Goal: Task Accomplishment & Management: Use online tool/utility

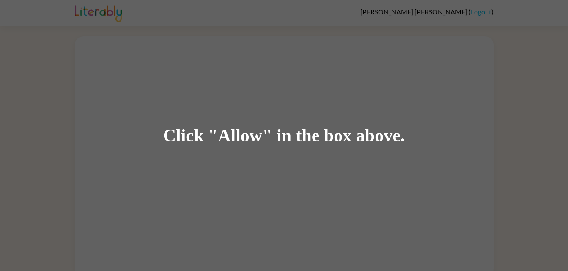
click at [418, 188] on div "Click "Allow" in the box above." at bounding box center [284, 135] width 568 height 271
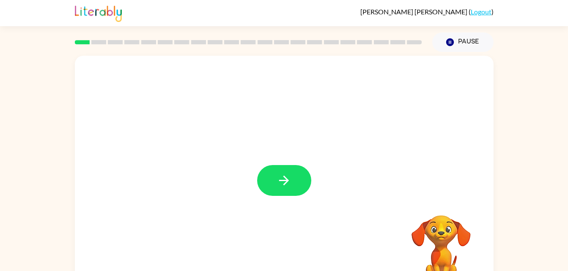
click at [442, 244] on video "Your browser must support playing .mp4 files to use Literably. Please try using…" at bounding box center [441, 244] width 85 height 85
click at [336, 216] on div "Your browser must support playing .mp4 files to use Literably. Please try using…" at bounding box center [284, 176] width 418 height 241
click at [270, 175] on button "button" at bounding box center [284, 180] width 54 height 31
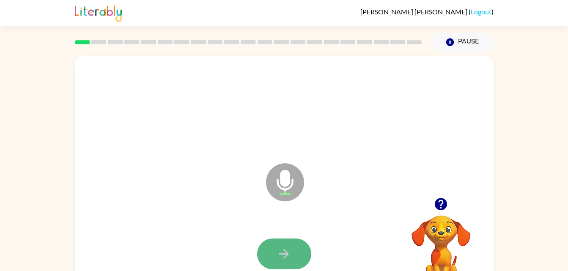
click at [279, 239] on button "button" at bounding box center [284, 254] width 54 height 31
click at [448, 207] on button "button" at bounding box center [441, 205] width 22 height 22
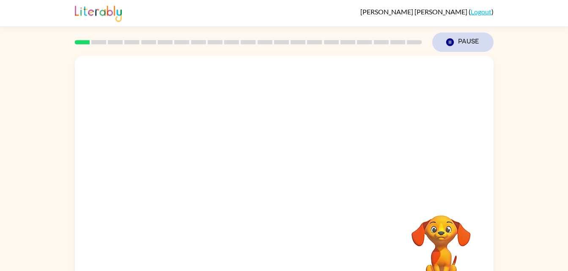
click at [446, 50] on button "Pause Pause" at bounding box center [462, 42] width 61 height 19
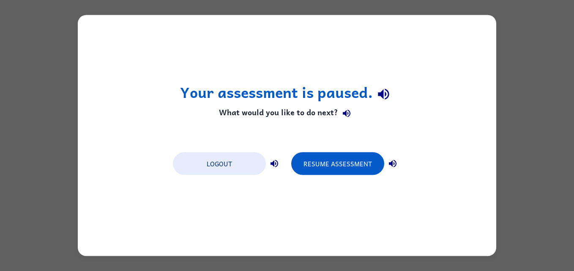
click at [512, 173] on div "Your assessment is paused. What would you like to do next? Logout Resume Assess…" at bounding box center [287, 135] width 574 height 271
click at [489, 142] on div "Your assessment is paused. What would you like to do next? Logout Resume Assess…" at bounding box center [287, 135] width 418 height 241
click at [110, 90] on div "Your assessment is paused. What would you like to do next? Logout Resume Assess…" at bounding box center [287, 135] width 418 height 241
click at [92, 152] on div "Your assessment is paused. What would you like to do next? Logout Resume Assess…" at bounding box center [287, 135] width 418 height 241
click at [119, 116] on div "Your assessment is paused. What would you like to do next? Logout Resume Assess…" at bounding box center [287, 135] width 418 height 241
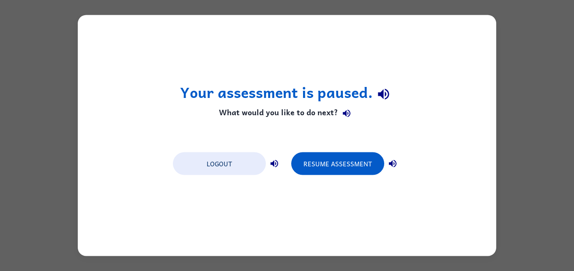
click at [95, 102] on div "Your assessment is paused. What would you like to do next? Logout Resume Assess…" at bounding box center [287, 135] width 418 height 241
click at [80, 73] on div "Your assessment is paused. What would you like to do next? Logout Resume Assess…" at bounding box center [287, 135] width 418 height 241
click at [86, 80] on div "Your assessment is paused. What would you like to do next? Logout Resume Assess…" at bounding box center [287, 135] width 418 height 241
click at [20, 79] on div "Your assessment is paused. What would you like to do next? Logout Resume Assess…" at bounding box center [287, 135] width 574 height 271
click at [12, 98] on div "Your assessment is paused. What would you like to do next? Logout Resume Assess…" at bounding box center [287, 135] width 574 height 271
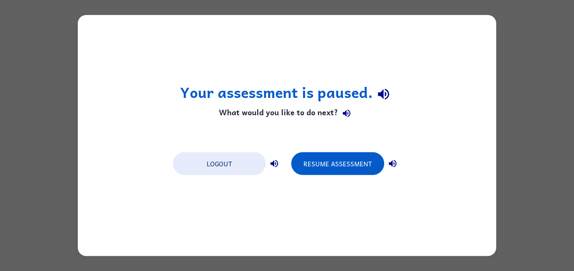
click at [79, 134] on div "Your assessment is paused. What would you like to do next? Logout Resume Assess…" at bounding box center [287, 135] width 418 height 241
click at [284, 252] on div "Your assessment is paused. What would you like to do next? Logout Resume Assess…" at bounding box center [287, 135] width 418 height 241
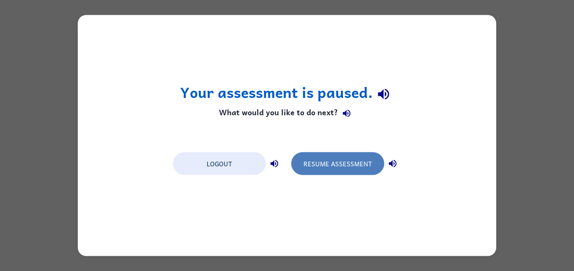
click at [363, 159] on button "Resume Assessment" at bounding box center [337, 164] width 93 height 23
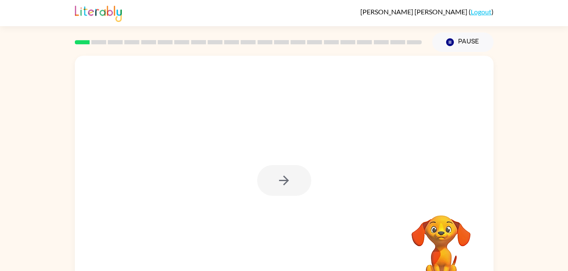
scroll to position [26, 0]
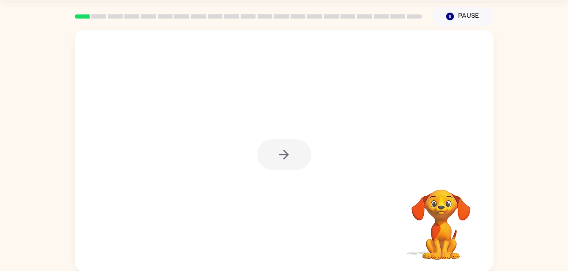
click at [289, 154] on div at bounding box center [284, 154] width 54 height 31
drag, startPoint x: 309, startPoint y: 112, endPoint x: 318, endPoint y: 107, distance: 10.2
click at [318, 107] on div at bounding box center [284, 150] width 418 height 241
click at [292, 159] on button "button" at bounding box center [284, 154] width 54 height 31
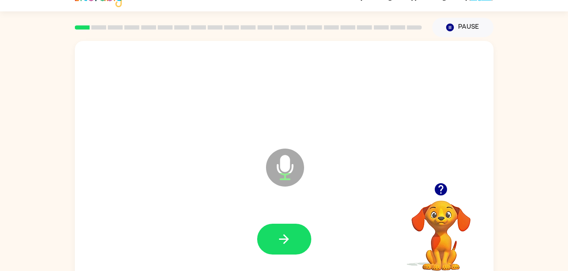
scroll to position [0, 0]
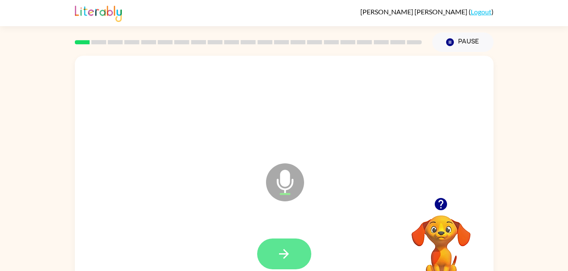
click at [275, 243] on button "button" at bounding box center [284, 254] width 54 height 31
click at [273, 250] on button "button" at bounding box center [284, 254] width 54 height 31
click at [281, 245] on button "button" at bounding box center [284, 254] width 54 height 31
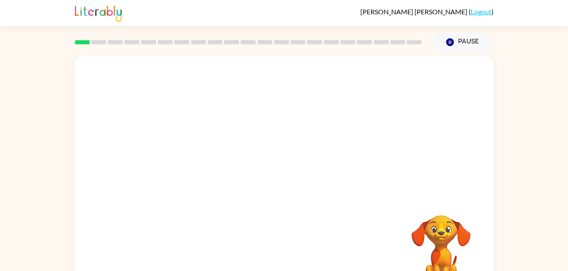
scroll to position [26, 0]
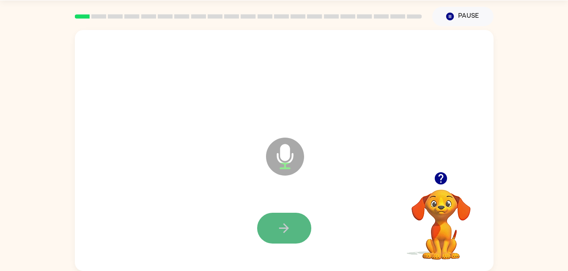
click at [290, 225] on icon "button" at bounding box center [283, 228] width 15 height 15
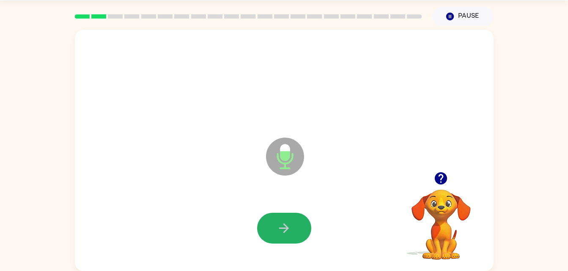
click at [290, 225] on icon "button" at bounding box center [283, 228] width 15 height 15
click at [280, 229] on icon "button" at bounding box center [283, 228] width 15 height 15
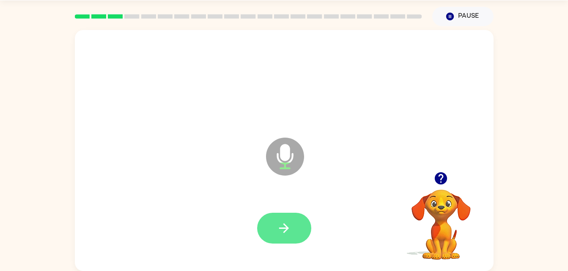
click at [283, 242] on button "button" at bounding box center [284, 228] width 54 height 31
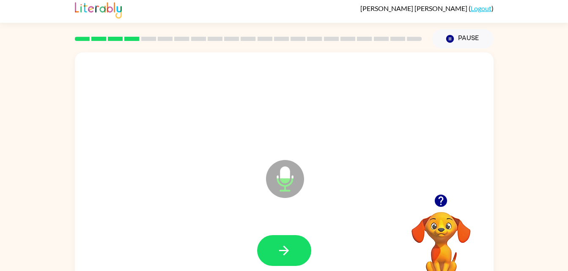
scroll to position [3, 0]
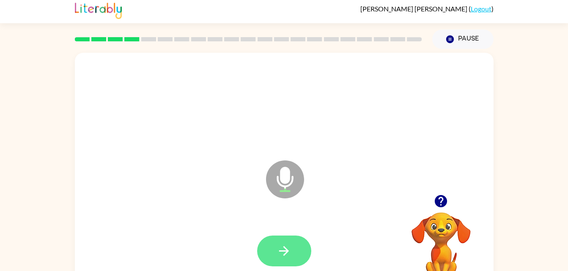
click at [276, 245] on icon "button" at bounding box center [283, 251] width 15 height 15
click at [271, 257] on button "button" at bounding box center [284, 251] width 54 height 31
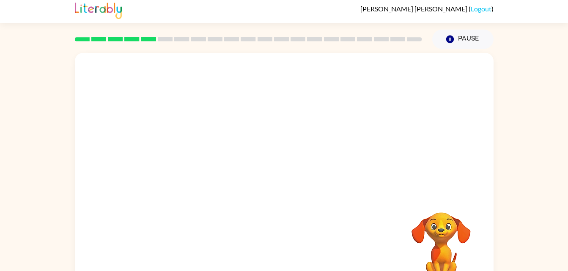
click at [100, 57] on div at bounding box center [284, 173] width 418 height 241
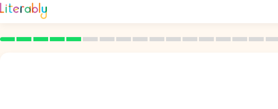
click at [63, 87] on div at bounding box center [208, 104] width 401 height 69
click at [82, 71] on div at bounding box center [208, 104] width 401 height 69
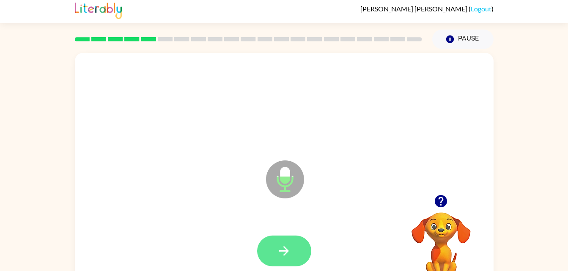
click at [273, 248] on button "button" at bounding box center [284, 251] width 54 height 31
click at [276, 259] on button "button" at bounding box center [284, 251] width 54 height 31
click at [291, 243] on button "button" at bounding box center [284, 251] width 54 height 31
click at [280, 254] on icon "button" at bounding box center [283, 251] width 15 height 15
click at [265, 264] on button "button" at bounding box center [284, 251] width 54 height 31
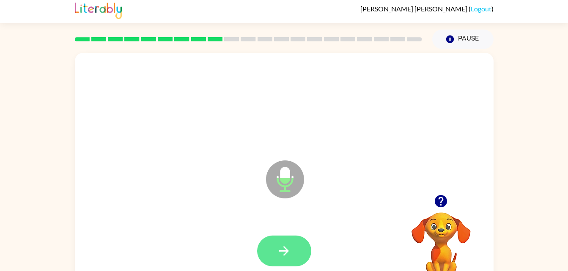
click at [287, 245] on icon "button" at bounding box center [283, 251] width 15 height 15
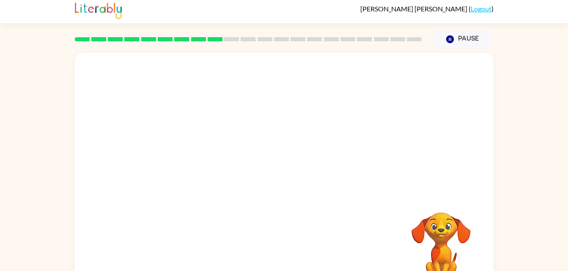
click at [460, 167] on div at bounding box center [284, 124] width 418 height 142
click at [562, 127] on div "Your browser must support playing .mp4 files to use Literably. Please try using…" at bounding box center [284, 171] width 568 height 245
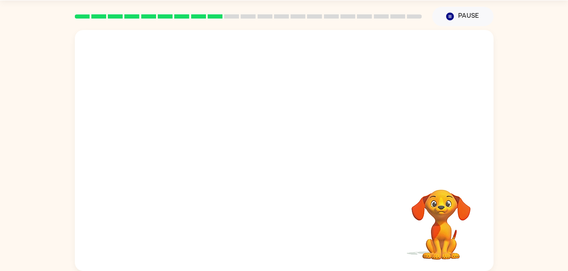
scroll to position [0, 0]
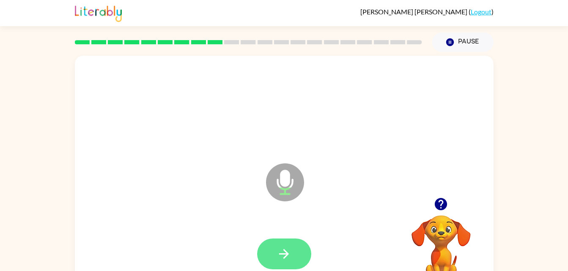
click at [275, 250] on button "button" at bounding box center [284, 254] width 54 height 31
click at [285, 249] on icon "button" at bounding box center [283, 254] width 15 height 15
click at [278, 251] on icon "button" at bounding box center [283, 254] width 15 height 15
click at [277, 264] on button "button" at bounding box center [284, 254] width 54 height 31
click at [272, 254] on button "button" at bounding box center [284, 254] width 54 height 31
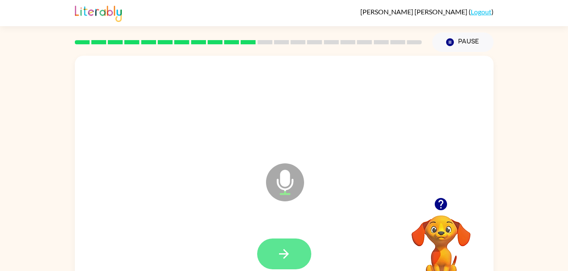
click at [269, 260] on button "button" at bounding box center [284, 254] width 54 height 31
click at [276, 248] on icon "button" at bounding box center [283, 254] width 15 height 15
click at [272, 253] on button "button" at bounding box center [284, 254] width 54 height 31
click at [276, 260] on icon "button" at bounding box center [283, 254] width 15 height 15
click at [265, 242] on button "button" at bounding box center [284, 254] width 54 height 31
